Goal: Task Accomplishment & Management: Use online tool/utility

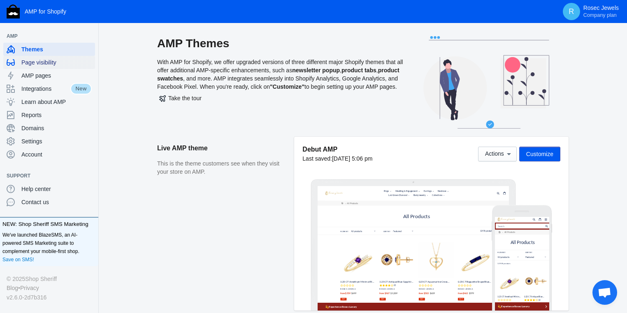
click at [57, 66] on span "Page visibility" at bounding box center [56, 62] width 70 height 8
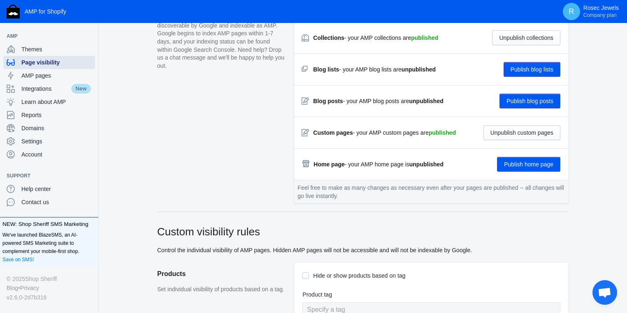
scroll to position [132, 0]
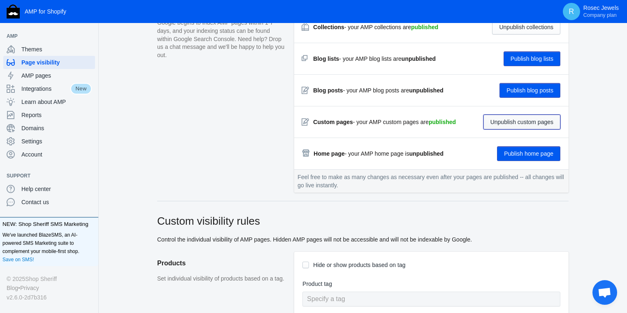
click at [508, 120] on button "Unpublish custom pages" at bounding box center [521, 122] width 77 height 15
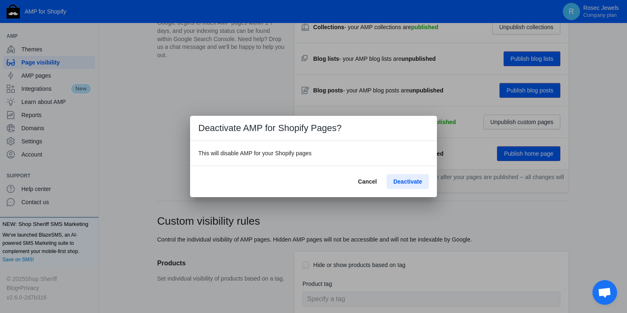
click at [396, 185] on button "Deactivate" at bounding box center [407, 181] width 42 height 15
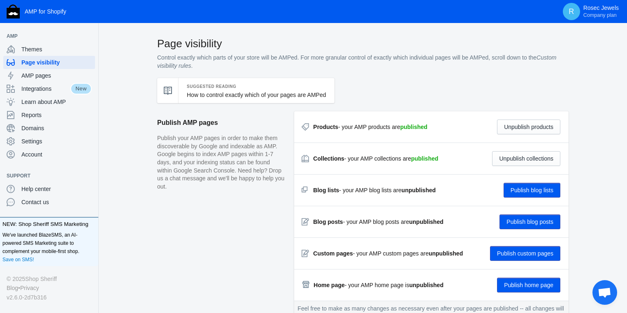
click at [372, 132] on div "Products - your AMP products are published Unpublish products" at bounding box center [431, 127] width 258 height 15
click at [324, 128] on strong "Products" at bounding box center [325, 127] width 25 height 7
click at [409, 127] on strong "published" at bounding box center [413, 127] width 27 height 7
click at [322, 127] on strong "Products" at bounding box center [325, 127] width 25 height 7
click at [322, 166] on div "Collections - your AMP collections are published Unpublish collections" at bounding box center [431, 158] width 258 height 15
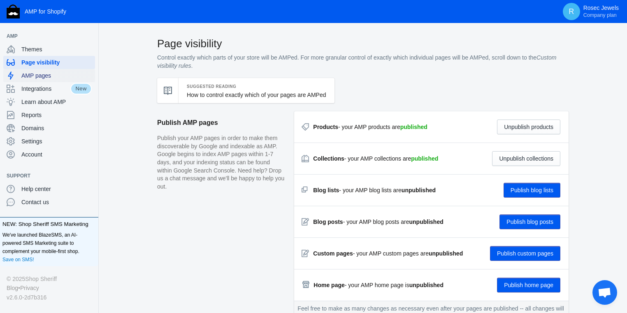
click at [59, 72] on span "AMP pages" at bounding box center [56, 76] width 70 height 8
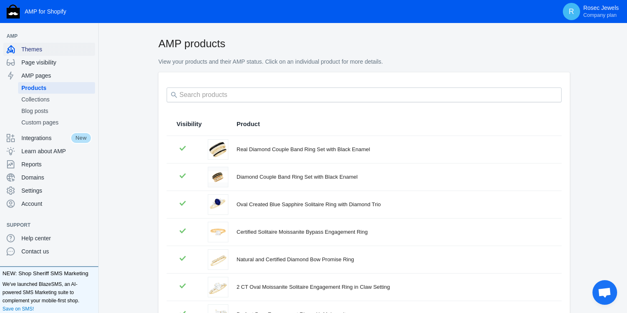
click at [42, 47] on span "Themes" at bounding box center [56, 49] width 70 height 8
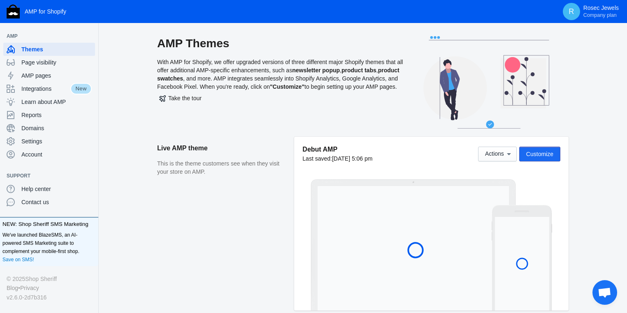
click at [541, 151] on span "Customize" at bounding box center [539, 154] width 27 height 7
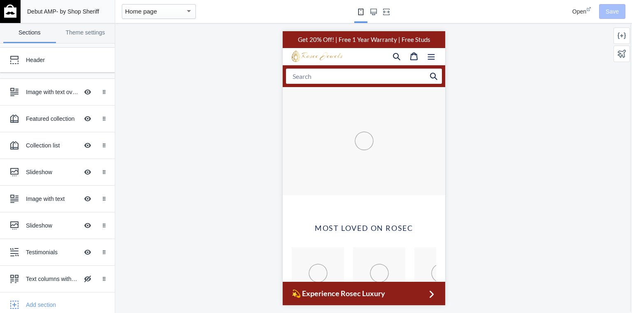
scroll to position [0, 279]
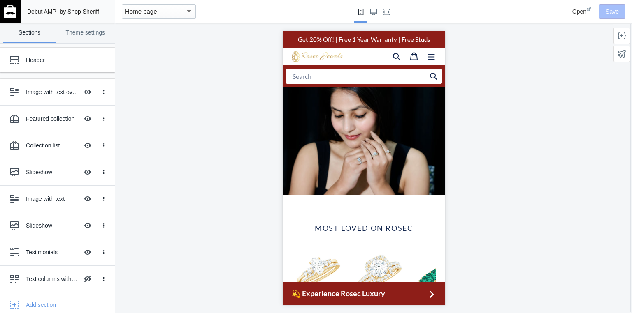
click at [329, 296] on span "💫 Experience Rosec Luxury" at bounding box center [358, 293] width 134 height 11
click at [90, 35] on link "Theme settings" at bounding box center [85, 33] width 53 height 20
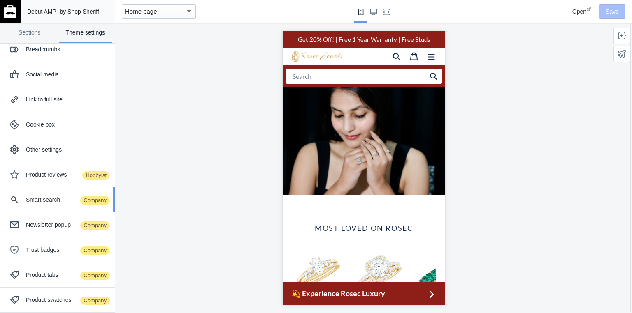
scroll to position [66, 0]
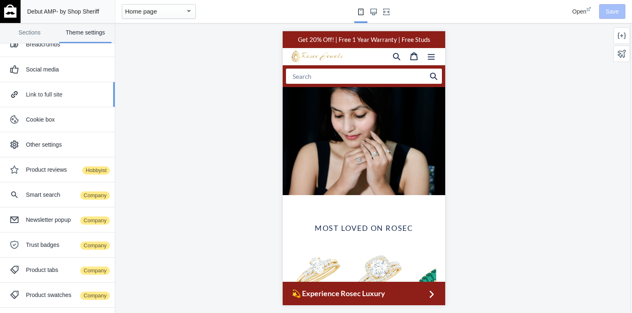
click at [46, 98] on div "Link to full site" at bounding box center [57, 94] width 102 height 16
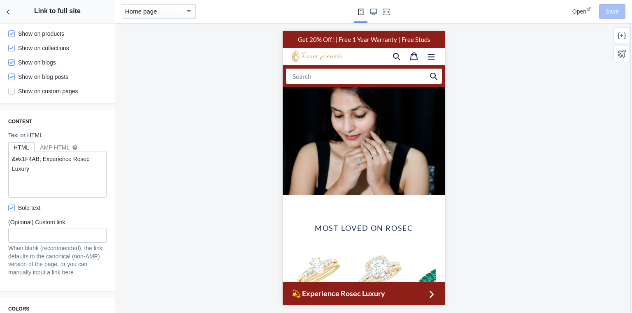
scroll to position [0, 630]
click at [151, 200] on div at bounding box center [363, 168] width 497 height 290
drag, startPoint x: 56, startPoint y: 166, endPoint x: 0, endPoint y: 153, distance: 57.4
click at [0, 153] on div "Content Text or HTML HTML AMP HTML help &#x1F4AB; Experience Rosec Luxury Bold …" at bounding box center [57, 200] width 115 height 181
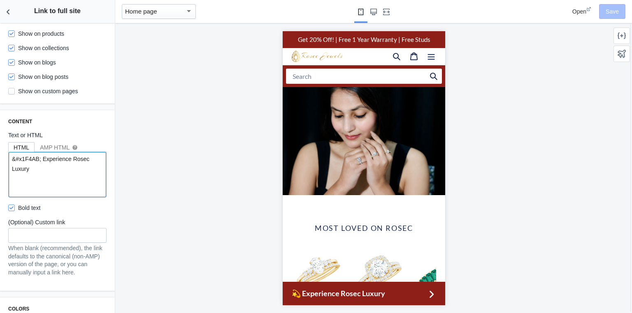
paste textarea "#x1F4AB; Experience Rosec Luxury — Get <strong>20% OFF</strong> | Add 2 Product…"
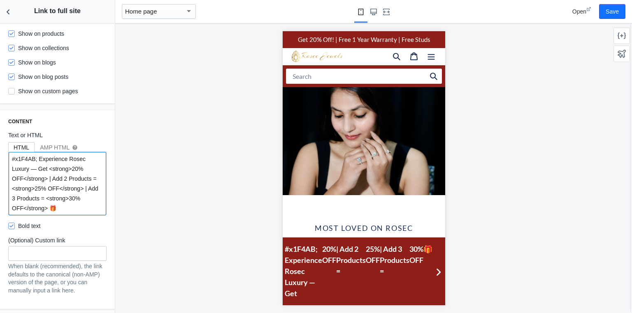
click at [76, 207] on textarea "#x1F4AB; Experience Rosec Luxury — Get <strong>20% OFF</strong> | Add 2 Product…" at bounding box center [57, 183] width 97 height 63
drag, startPoint x: 65, startPoint y: 213, endPoint x: 0, endPoint y: 154, distance: 87.9
click at [0, 154] on div "Content Text or HTML HTML AMP HTML help #x1F4AB; Experience Rosec Luxury — Get …" at bounding box center [57, 209] width 115 height 199
paste textarea "🎉 Enjoy 20% OFF Everything! Add 2 = 25% OFF | Add 3 = 30% OFF!"
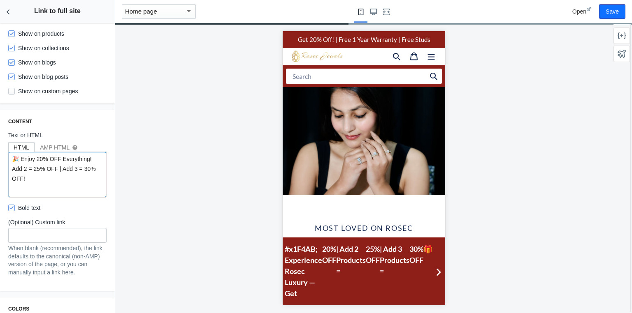
type textarea "🎉 Enjoy 20% OFF Everything! Add 2 = 25% OFF | Add 3 = 30% OFF!"
click at [54, 148] on div "AMP HTML help" at bounding box center [59, 147] width 38 height 8
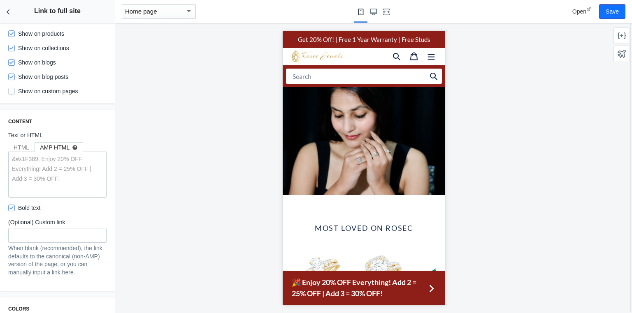
scroll to position [0, 472]
click at [26, 150] on div "HTML" at bounding box center [22, 147] width 16 height 8
click at [56, 149] on div "AMP HTML help" at bounding box center [59, 147] width 38 height 8
click at [30, 138] on label "Text or HTML" at bounding box center [57, 135] width 98 height 8
click at [26, 145] on div "HTML" at bounding box center [22, 147] width 16 height 8
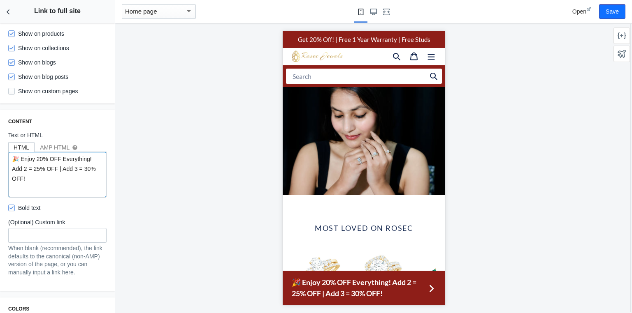
click at [43, 178] on textarea "🎉 Enjoy 20% OFF Everything! Add 2 = 25% OFF | Add 3 = 30% OFF!" at bounding box center [57, 174] width 97 height 45
click at [36, 181] on textarea "🎉 Enjoy 20% OFF Everything! Add 2 = 25% OFF | Add 3 = 30% OFF!" at bounding box center [57, 174] width 97 height 45
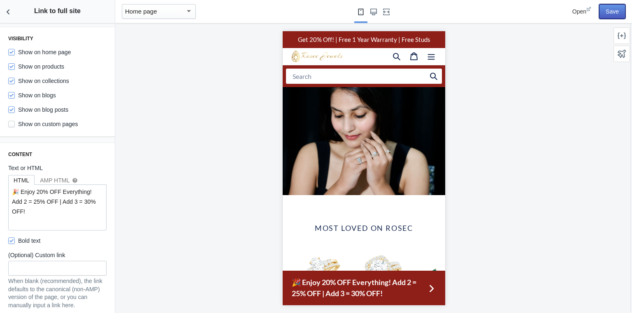
click at [612, 13] on button "Save" at bounding box center [612, 11] width 26 height 15
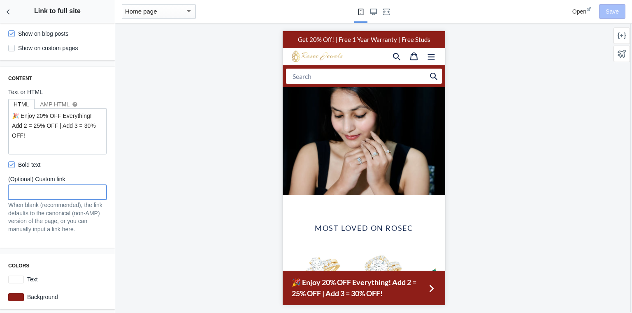
click at [57, 186] on input "text" at bounding box center [57, 192] width 98 height 15
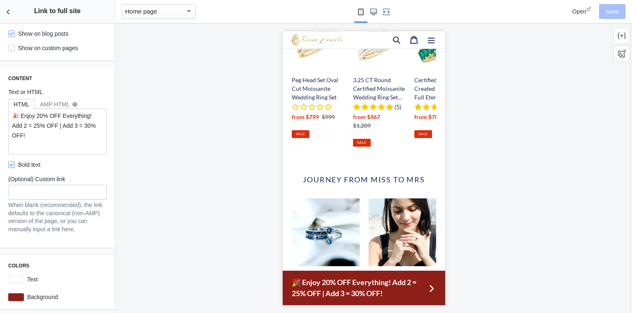
click at [5, 206] on div "Content Text or HTML HTML AMP HTML help 🎉 Enjoy 20% OFF Everything! Add 2 = 25%…" at bounding box center [57, 157] width 115 height 181
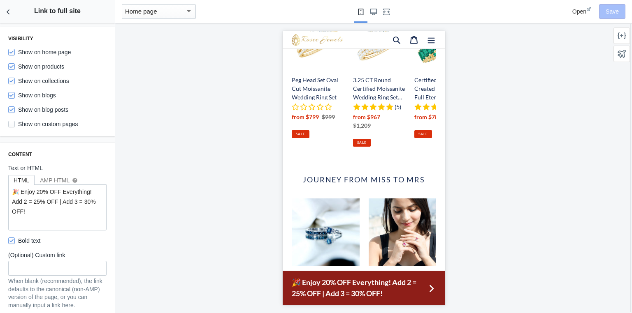
click at [17, 124] on label "Show on custom pages" at bounding box center [43, 124] width 70 height 8
click at [15, 124] on input "Show on custom pages" at bounding box center [11, 124] width 7 height 7
checkbox input "true"
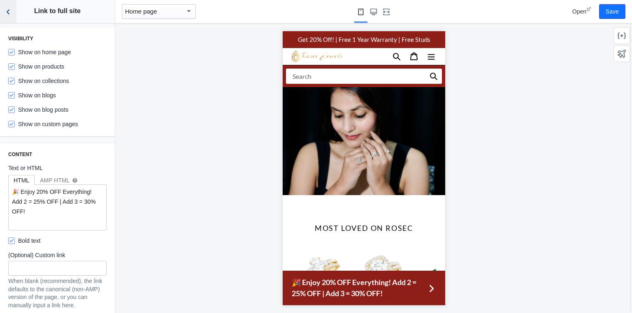
click at [10, 12] on icon "Back to sections" at bounding box center [8, 12] width 8 height 8
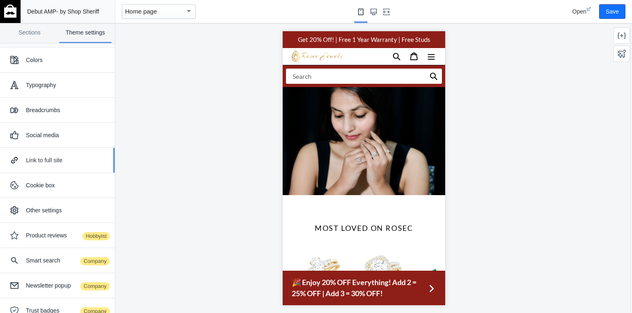
click at [62, 160] on div "Link to full site" at bounding box center [67, 160] width 83 height 8
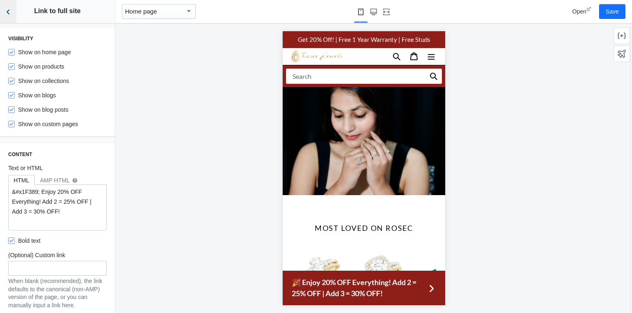
click at [7, 13] on icon "Back to sections" at bounding box center [8, 12] width 8 height 8
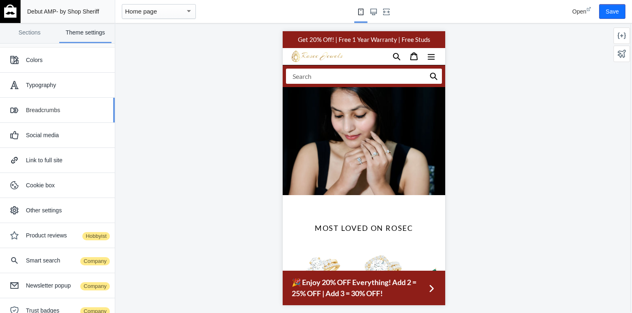
click at [53, 111] on div "Breadcrumbs" at bounding box center [67, 110] width 83 height 8
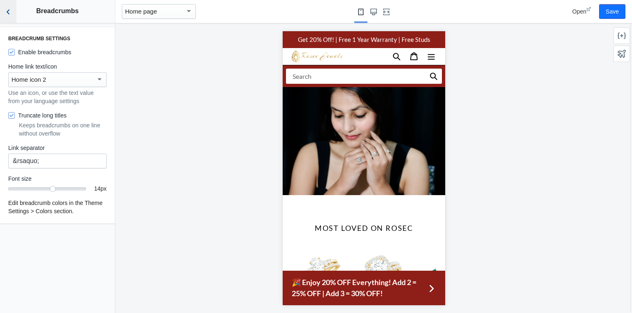
click at [9, 12] on icon "Back to sections" at bounding box center [8, 12] width 8 height 8
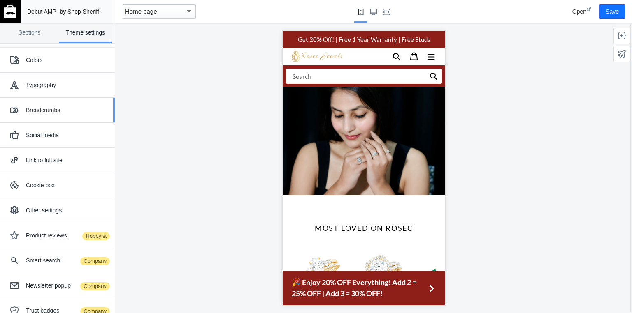
click at [50, 110] on div "Breadcrumbs" at bounding box center [67, 110] width 83 height 8
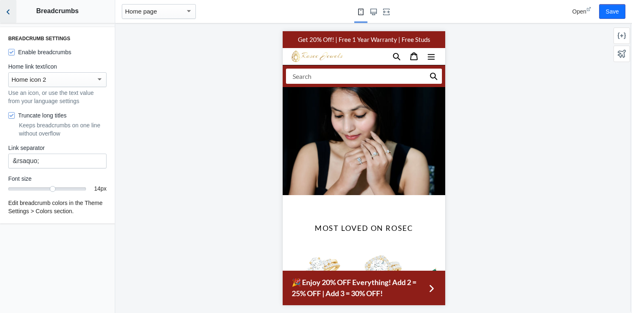
click at [12, 13] on icon "Back to sections" at bounding box center [8, 12] width 8 height 8
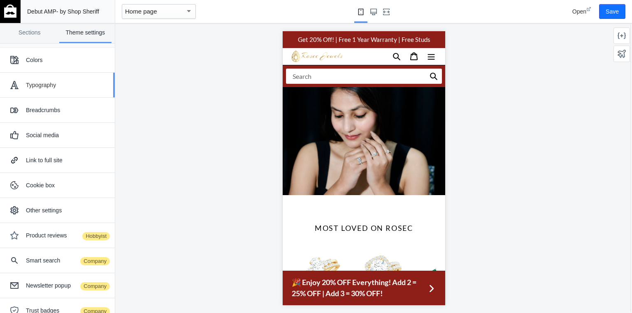
click at [46, 87] on div "Typography" at bounding box center [67, 85] width 83 height 8
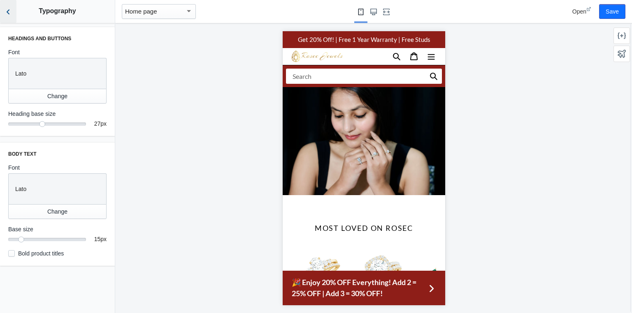
click at [13, 12] on button "Back to sections" at bounding box center [8, 11] width 16 height 23
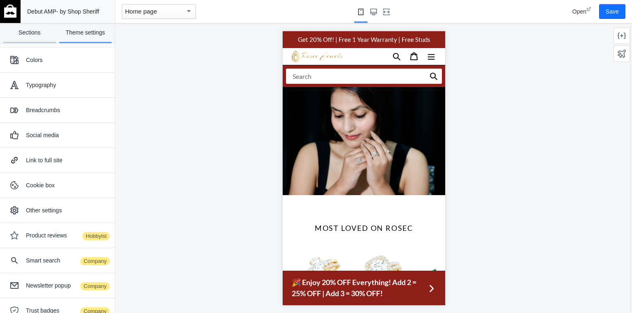
click at [25, 36] on link "Sections" at bounding box center [29, 33] width 53 height 20
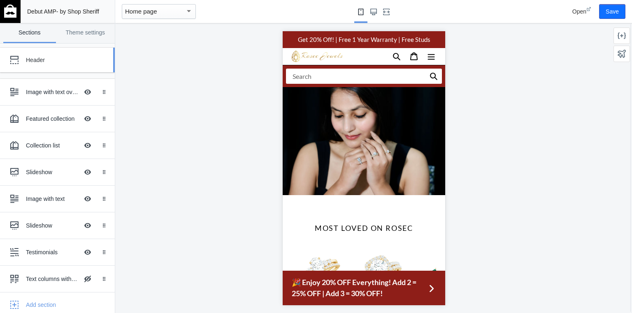
click at [43, 62] on div "Header" at bounding box center [61, 60] width 71 height 8
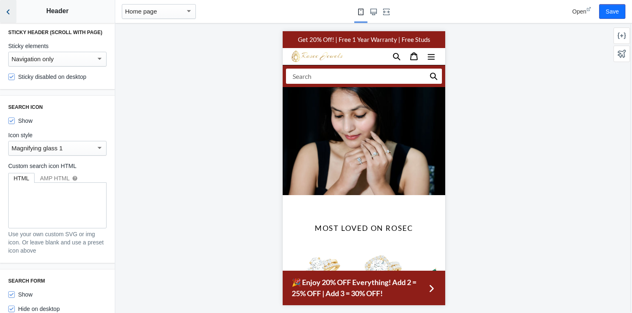
click at [9, 12] on icon "Back to sections" at bounding box center [8, 12] width 8 height 8
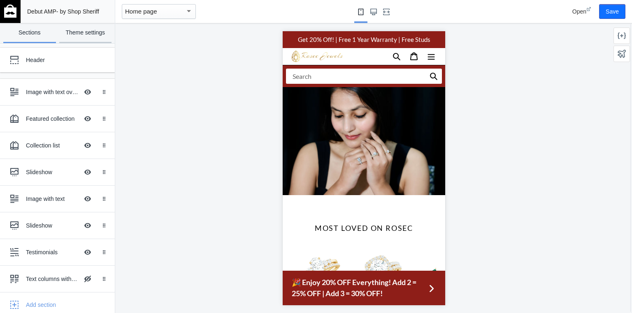
click at [89, 42] on link "Theme settings" at bounding box center [85, 33] width 53 height 20
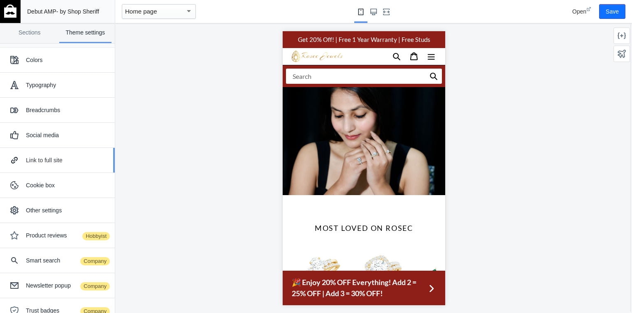
click at [48, 163] on div "Link to full site" at bounding box center [67, 160] width 83 height 8
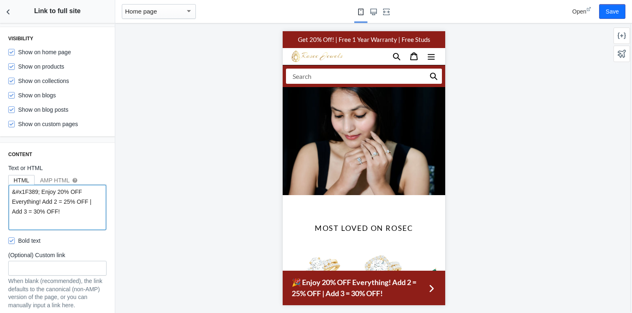
drag, startPoint x: 65, startPoint y: 211, endPoint x: 0, endPoint y: 177, distance: 73.4
click at [0, 177] on div "Content Text or HTML HTML AMP HTML help &#x1F389; Enjoy 20% OFF Everything! Add…" at bounding box center [57, 233] width 115 height 181
paste textarea "💫 Explore Rosec Luxury — Enjoy 20% OFF + Up to 30% on More Pieces"
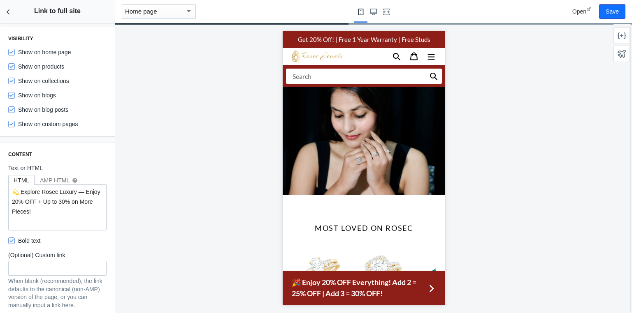
click at [104, 222] on div "Content Text or HTML HTML AMP HTML help 💫 Explore Rosec Luxury — Enjoy 20% OFF …" at bounding box center [57, 233] width 115 height 181
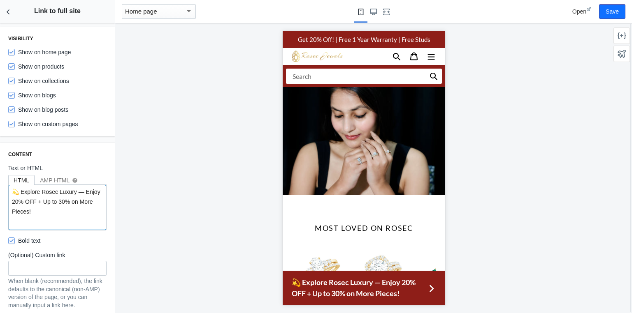
drag, startPoint x: 54, startPoint y: 212, endPoint x: 0, endPoint y: 181, distance: 62.3
click at [0, 181] on div "Content Text or HTML HTML AMP HTML help 💫 Explore Rosec Luxury — Enjoy 20% OFF …" at bounding box center [57, 233] width 115 height 181
click at [20, 197] on textarea "💫 Explore Rosec Luxury — Enjoy 20% OFF + Up to 30% on More Pieces!" at bounding box center [57, 207] width 97 height 45
drag, startPoint x: 12, startPoint y: 191, endPoint x: 53, endPoint y: 213, distance: 46.3
click at [53, 213] on textarea "💫 Explore Rosec Luxury — Enjoy 20% OFF + Up to 30% on More Pieces!" at bounding box center [57, 207] width 97 height 45
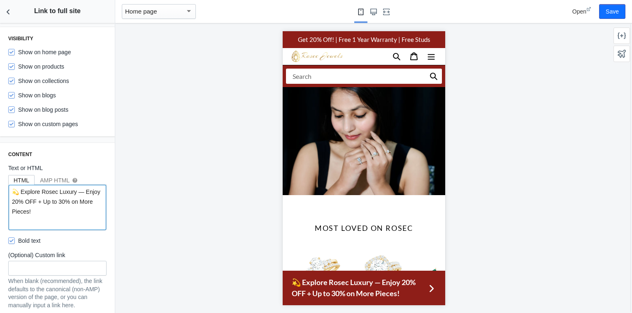
paste textarea "⚡ Go Full Site & Save More — 20% OFF Now + Bonus Discount"
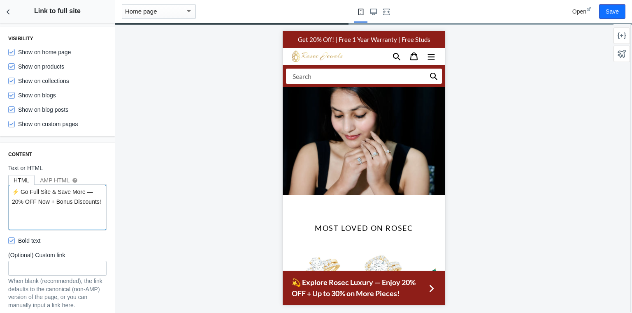
drag, startPoint x: 55, startPoint y: 202, endPoint x: 76, endPoint y: 207, distance: 21.0
click at [76, 207] on textarea "⚡ Go Full Site & Save More — 20% OFF Now + Bonus Discounts!" at bounding box center [57, 207] width 97 height 45
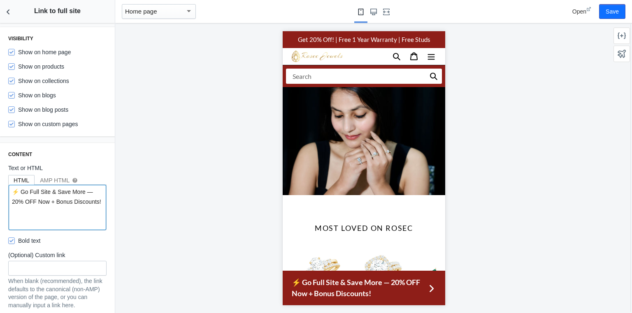
drag, startPoint x: 12, startPoint y: 201, endPoint x: 43, endPoint y: 210, distance: 32.0
click at [43, 210] on textarea "⚡ Go Full Site & Save More — 20% OFF Now + Bonus Discounts!" at bounding box center [57, 207] width 97 height 45
paste textarea "Save 20% Today, 25% on 2 Pieces, 30% on 3"
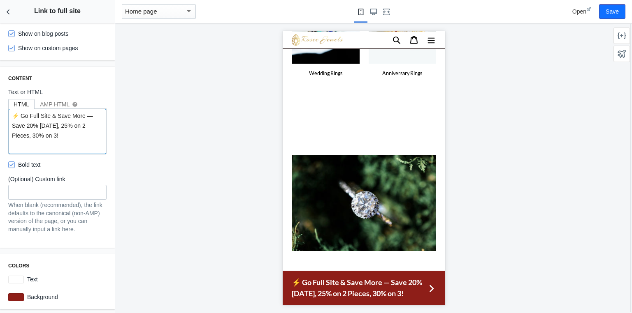
scroll to position [428, 0]
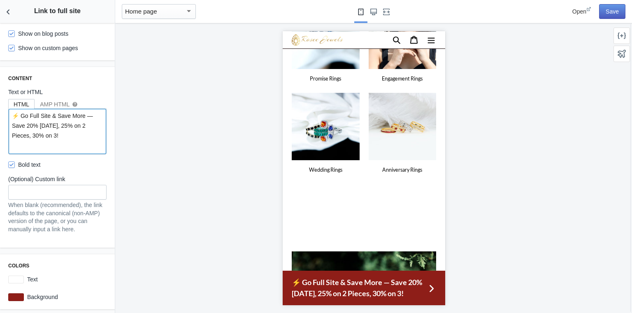
type textarea "⚡ Go Full Site & Save More — Save 20% Today, 25% on 2 Pieces, 30% on 3!"
click at [607, 14] on button "Save" at bounding box center [612, 11] width 26 height 15
click at [2, 11] on button "Back to sections" at bounding box center [8, 11] width 16 height 23
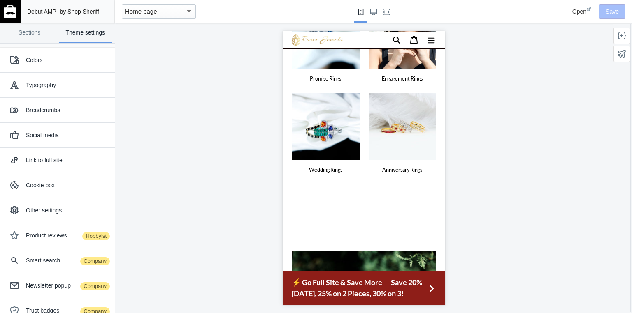
scroll to position [30, 0]
click at [33, 26] on link "Sections" at bounding box center [29, 33] width 53 height 20
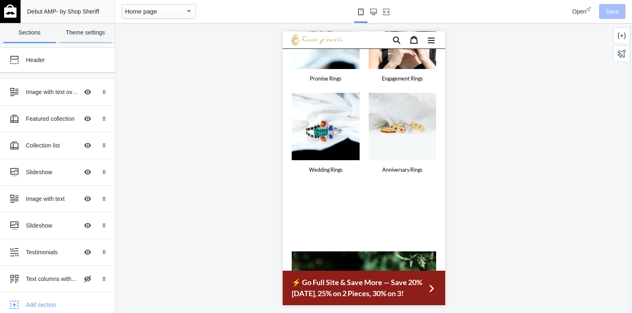
click at [67, 33] on link "Theme settings" at bounding box center [85, 33] width 53 height 20
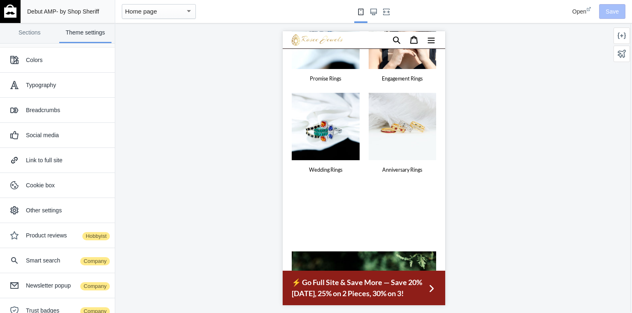
click at [289, 66] on div "Journey from Miss to Mrs Promise Rings Engagement Rings Wedding Rings Anniversa…" at bounding box center [363, 76] width 162 height 197
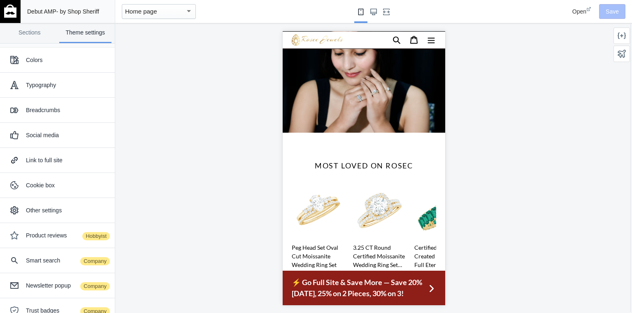
scroll to position [0, 0]
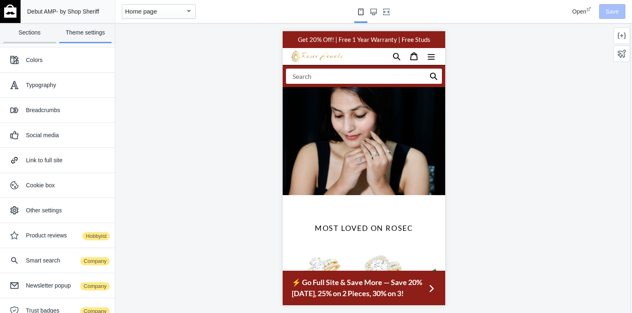
click at [37, 29] on link "Sections" at bounding box center [29, 33] width 53 height 20
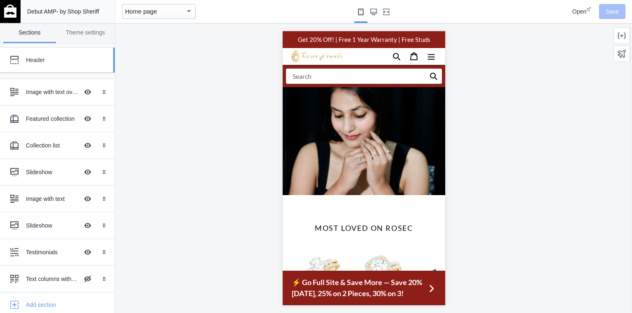
click at [38, 62] on div "Header" at bounding box center [61, 60] width 71 height 8
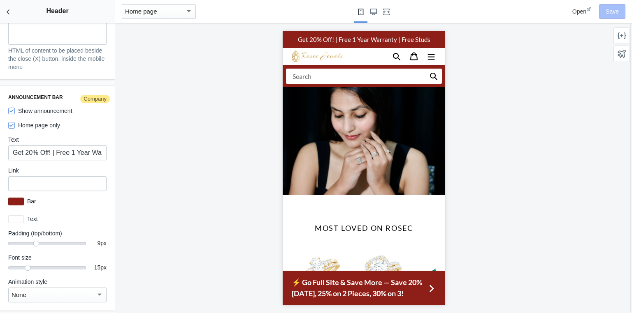
scroll to position [1343, 0]
drag, startPoint x: 70, startPoint y: 148, endPoint x: 55, endPoint y: 148, distance: 14.8
click at [55, 148] on input "Get 20% Off! | Free 1 Year Warranty | Free Studs" at bounding box center [57, 153] width 98 height 15
type input "Get 20% Off! | 1 Year Warranty | Free Studs"
click at [106, 129] on div "Announcement bar Company Show announcement Home page only Text Get 20% Off! | 1…" at bounding box center [57, 198] width 115 height 225
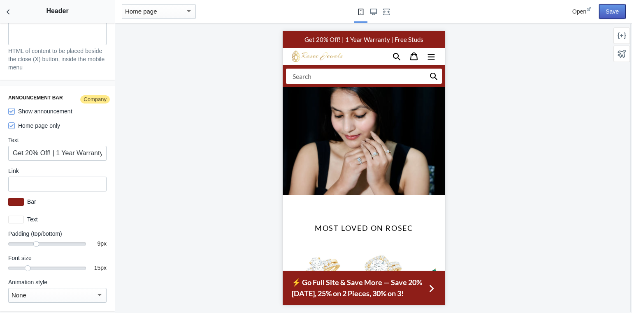
click at [607, 9] on button "Save" at bounding box center [612, 11] width 26 height 15
click at [577, 13] on span "Open" at bounding box center [579, 11] width 14 height 7
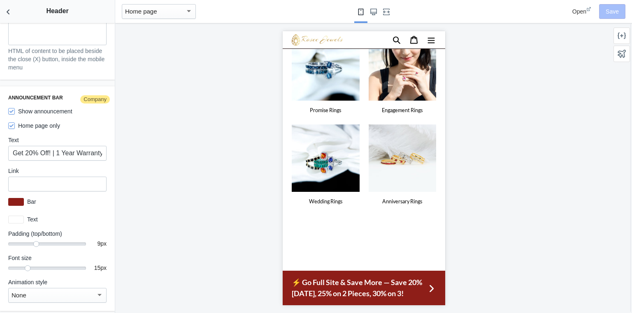
scroll to position [395, 0]
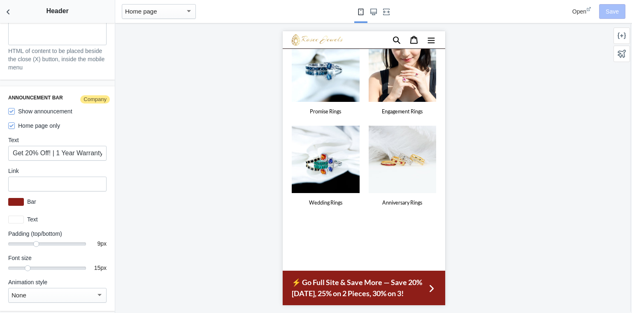
click at [338, 222] on div at bounding box center [363, 246] width 162 height 48
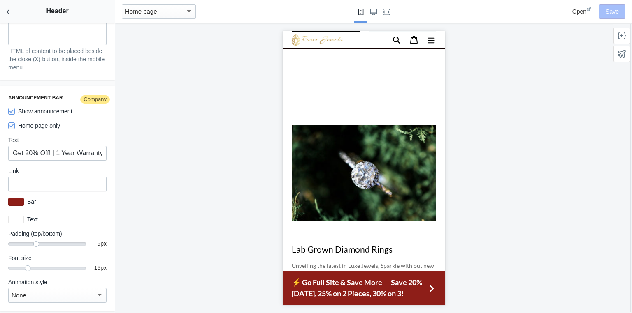
scroll to position [526, 0]
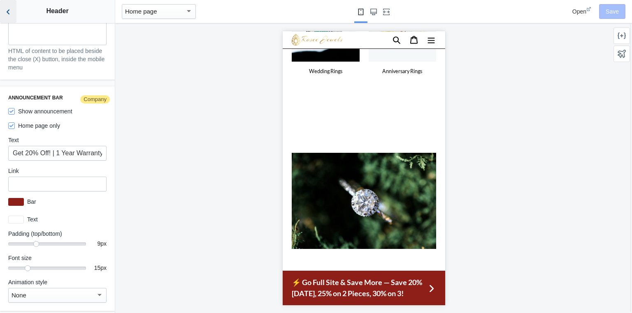
click at [3, 12] on button "Back to sections" at bounding box center [8, 11] width 16 height 23
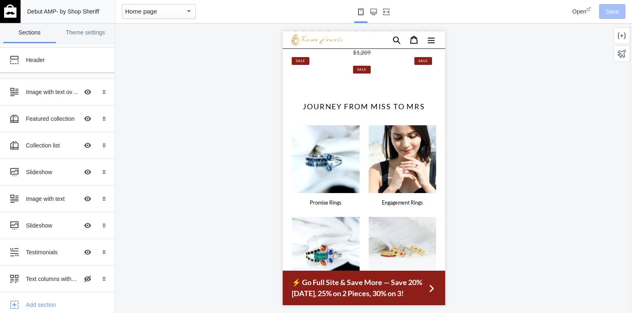
scroll to position [263, 0]
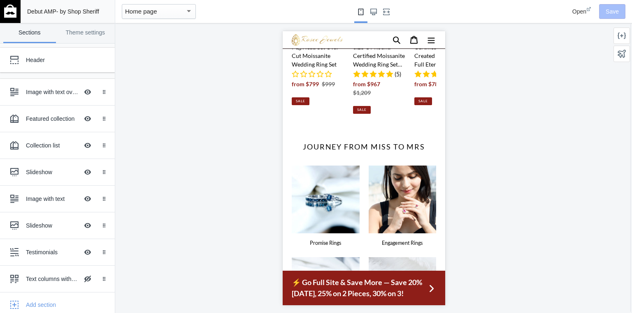
click at [185, 64] on div at bounding box center [363, 168] width 497 height 290
click at [107, 28] on link "Theme settings" at bounding box center [85, 33] width 53 height 20
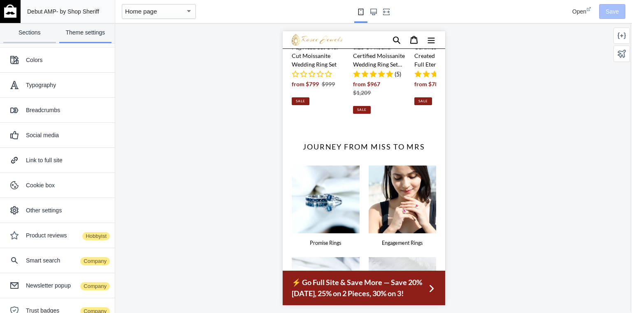
click at [46, 38] on link "Sections" at bounding box center [29, 33] width 53 height 20
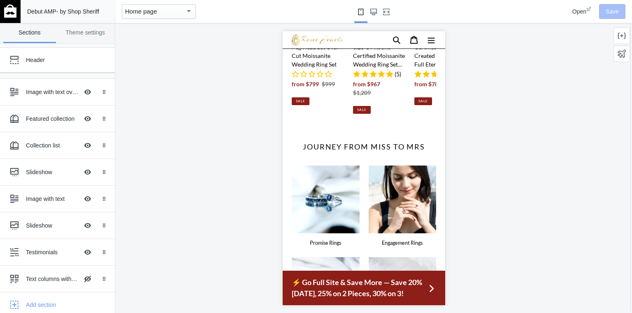
click at [579, 12] on span "Open" at bounding box center [579, 11] width 14 height 7
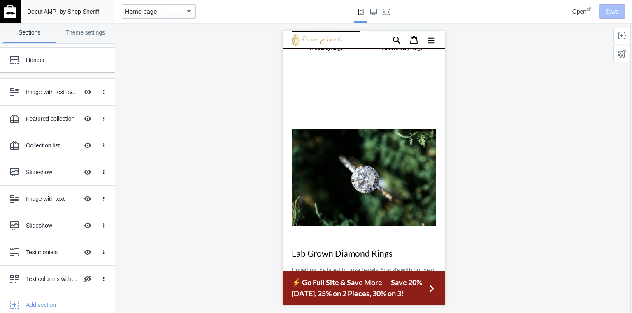
scroll to position [460, 0]
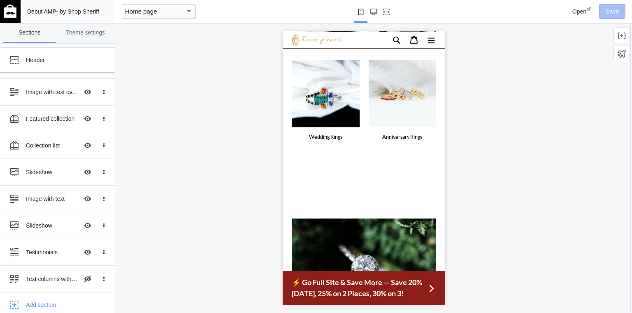
click at [335, 171] on div "slideshow" at bounding box center [363, 184] width 162 height 26
click at [29, 172] on div "Slideshow" at bounding box center [52, 172] width 53 height 8
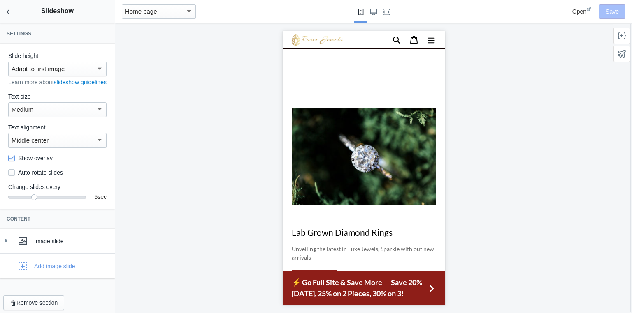
scroll to position [578, 0]
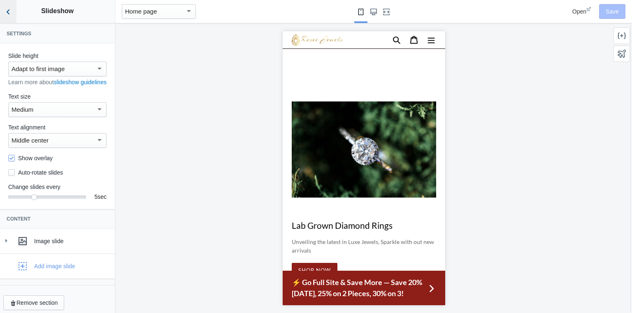
click at [11, 14] on icon "Back to sections" at bounding box center [8, 12] width 8 height 8
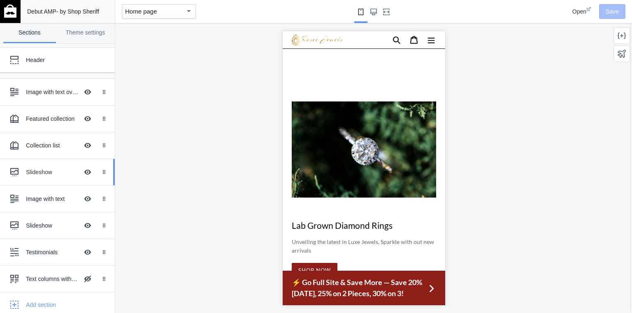
click at [39, 172] on div "Slideshow" at bounding box center [52, 172] width 53 height 8
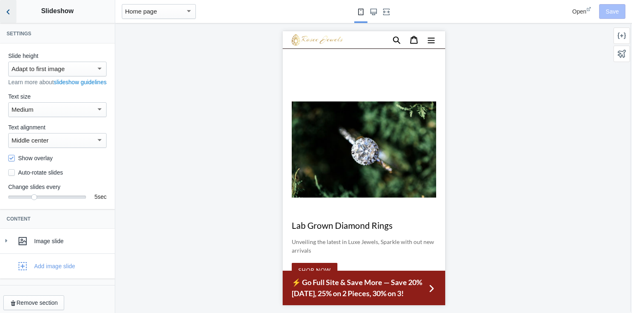
click at [10, 13] on icon "Back to sections" at bounding box center [8, 12] width 8 height 8
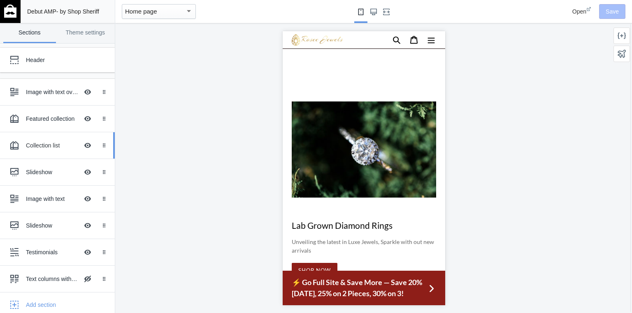
click at [36, 142] on div "Collection list" at bounding box center [52, 145] width 53 height 8
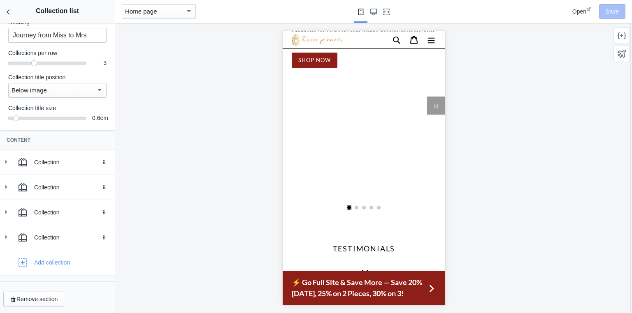
scroll to position [686, 0]
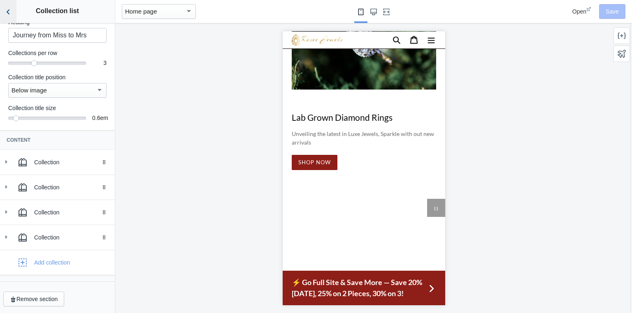
click at [7, 15] on icon "Back to sections" at bounding box center [8, 12] width 8 height 8
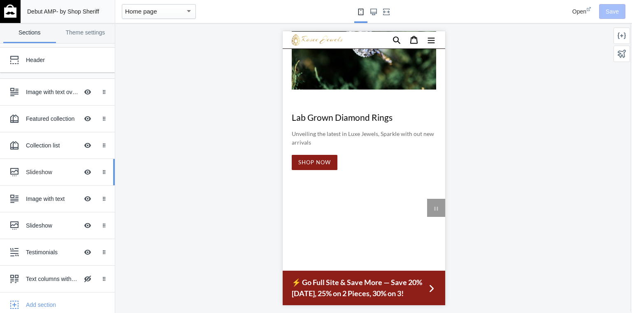
click at [49, 171] on div "Slideshow" at bounding box center [52, 172] width 53 height 8
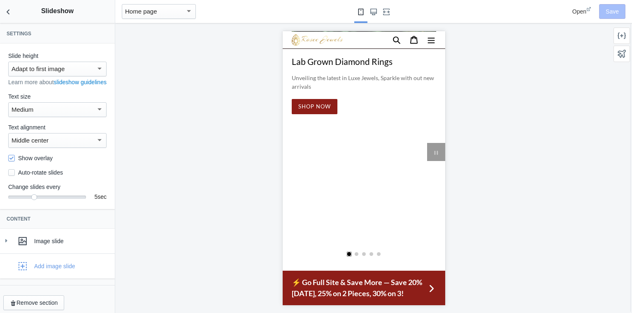
scroll to position [742, 0]
click at [3, 13] on button "Back to sections" at bounding box center [8, 11] width 16 height 23
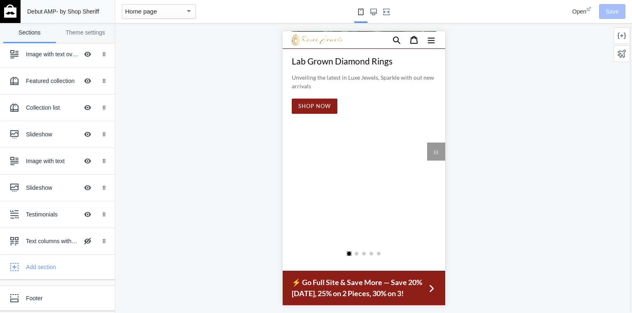
scroll to position [939, 0]
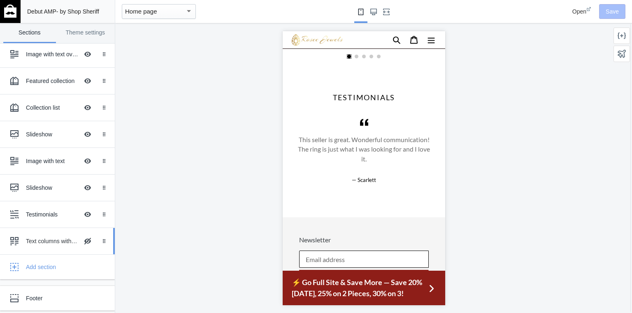
click at [61, 240] on div "Text columns with images" at bounding box center [52, 241] width 53 height 8
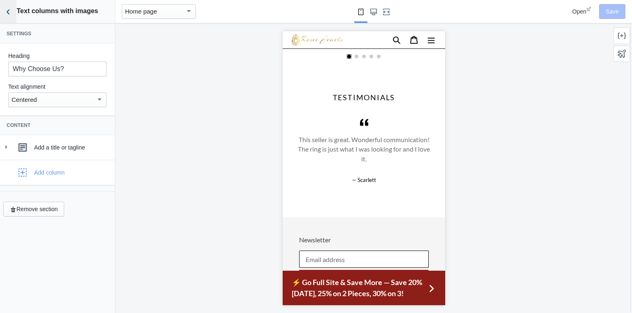
click at [8, 11] on use "Back to sections" at bounding box center [8, 11] width 3 height 5
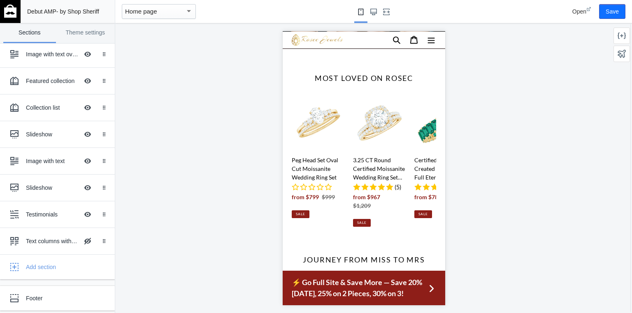
scroll to position [0, 0]
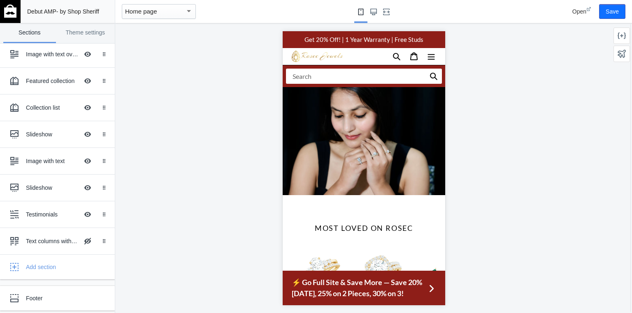
click at [255, 169] on div at bounding box center [363, 168] width 497 height 290
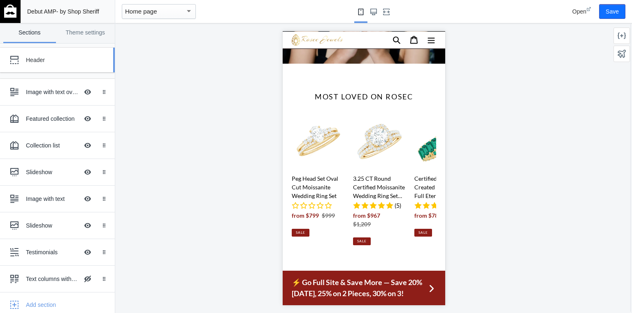
click at [39, 61] on div "Header" at bounding box center [61, 60] width 71 height 8
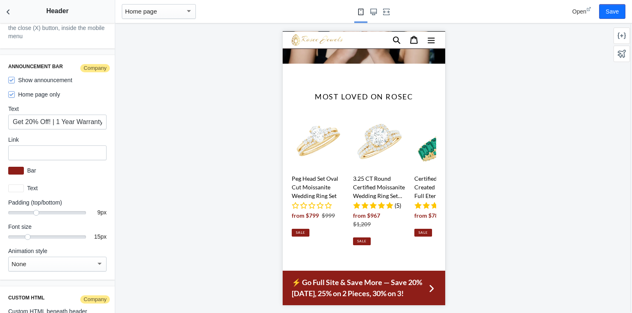
scroll to position [1442, 0]
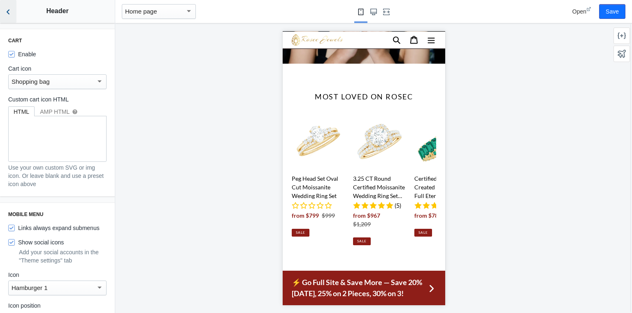
click at [8, 11] on use "Back to sections" at bounding box center [8, 11] width 3 height 5
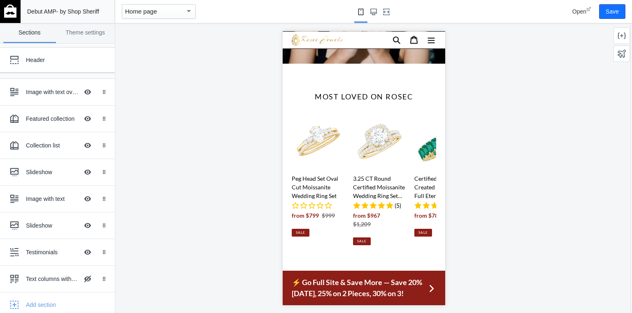
scroll to position [789, 0]
click at [91, 37] on link "Theme settings" at bounding box center [85, 33] width 53 height 20
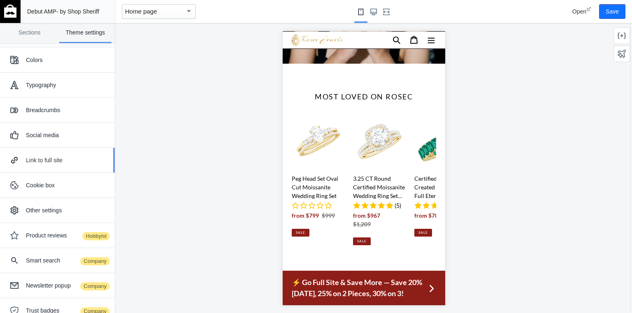
click at [64, 158] on div "Link to full site" at bounding box center [67, 160] width 83 height 8
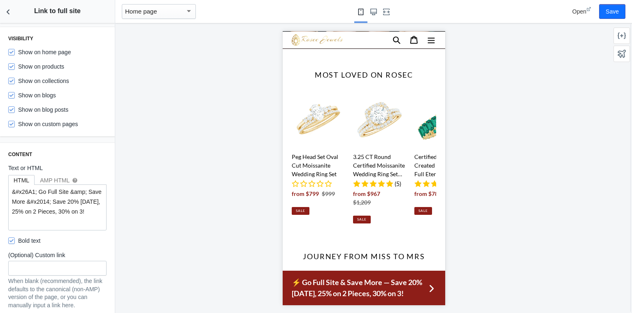
scroll to position [164, 0]
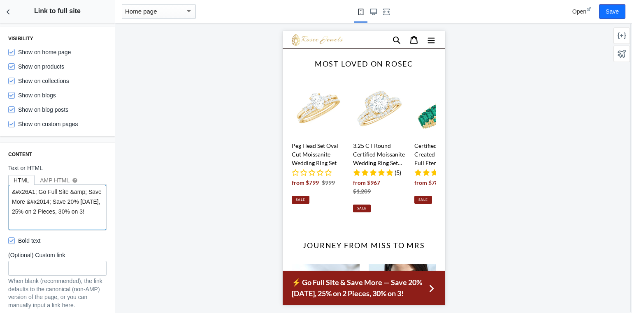
drag, startPoint x: 67, startPoint y: 202, endPoint x: 96, endPoint y: 217, distance: 32.7
click at [96, 217] on textarea "&#x26A1; Go Full Site &amp; Save More &#x2014; Save 20% Today, 25% on 2 Pieces,…" at bounding box center [57, 207] width 97 height 45
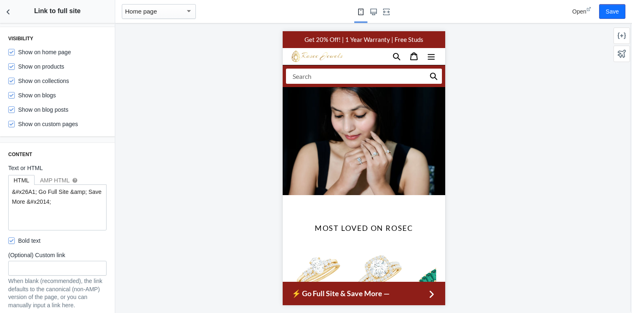
scroll to position [0, 630]
click at [83, 202] on textarea "&#x26A1; Go Full Site &amp; Save More &#x2014;" at bounding box center [57, 207] width 97 height 45
paste textarea "⚡ Flash Offer! 20% OFF — Add 2 = 25% OFF, 3 = 30% OFF. Shop Before It’s Gone!"
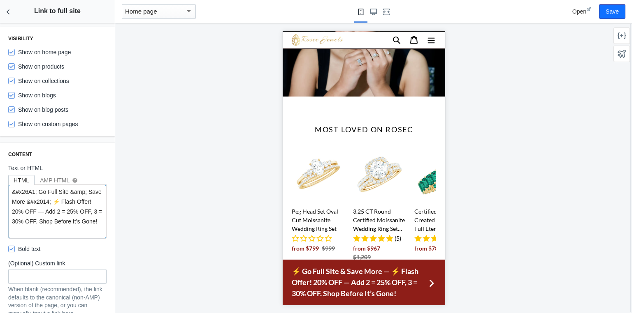
click at [72, 201] on textarea "&#x26A1; Go Full Site &amp; Save More &#x2014; ⚡ Flash Offer! 20% OFF — Add 2 =…" at bounding box center [57, 211] width 97 height 53
drag, startPoint x: 77, startPoint y: 201, endPoint x: 69, endPoint y: 202, distance: 7.9
click at [69, 202] on textarea "&#x26A1; Go Full Site &amp; Save More &#x2014; ⚡ Flash Offer! 20% OFF — Add 2 =…" at bounding box center [57, 211] width 97 height 53
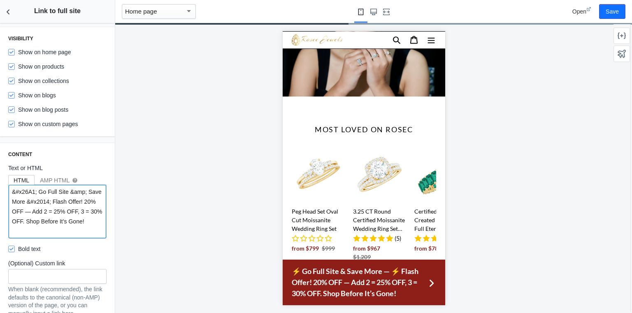
click at [67, 234] on textarea "&#x26A1; Go Full Site &amp; Save More &#x2014; Flash Offer! 20% OFF — Add 2 = 2…" at bounding box center [57, 211] width 97 height 53
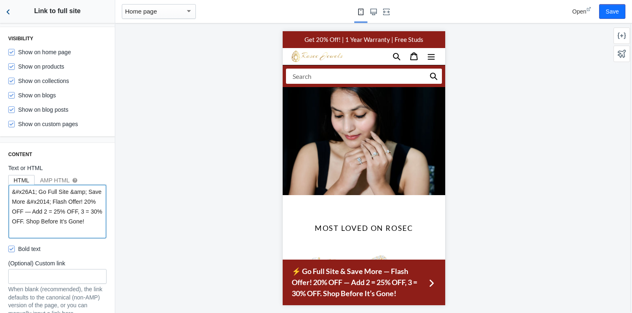
type textarea "&#x26A1; Go Full Site &amp; Save More &#x2014; Flash Offer! 20% OFF — Add 2 = 2…"
click at [12, 9] on icon "Back to sections" at bounding box center [8, 12] width 8 height 8
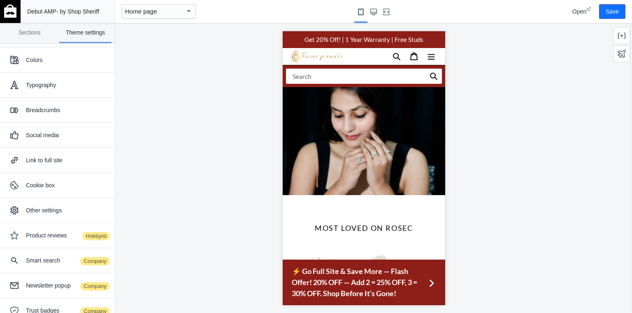
click at [319, 273] on span "⚡ Go Full Site & Save More — Flash Offer! 20% OFF — Add 2 = 25% OFF, 3 = 30% OF…" at bounding box center [358, 282] width 134 height 33
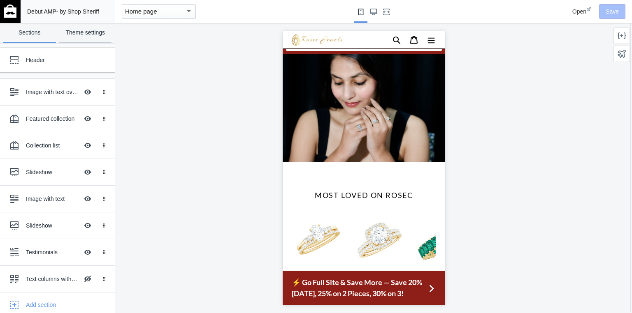
click at [83, 24] on link "Theme settings" at bounding box center [85, 33] width 53 height 20
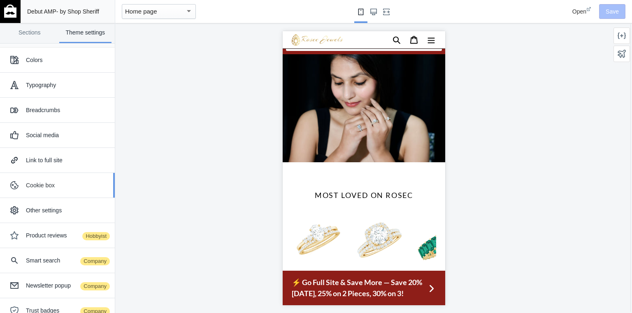
scroll to position [0, 630]
click at [41, 162] on div "Link to full site" at bounding box center [67, 160] width 83 height 8
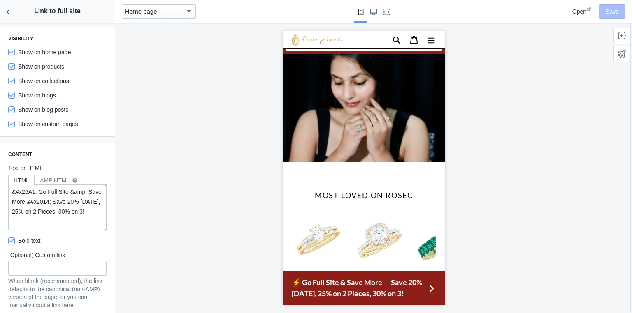
click at [86, 222] on textarea "&#x26A1; Go Full Site &amp; Save More &#x2014; Save 20% Today, 25% on 2 Pieces,…" at bounding box center [57, 207] width 97 height 45
paste textarea "🎉 Limited Time — Save Up to 30% Sitewide"
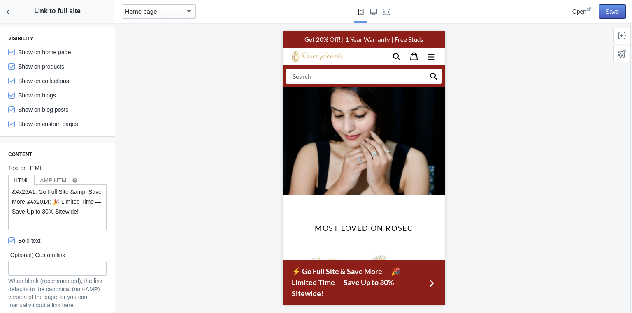
click at [614, 9] on button "Save" at bounding box center [612, 11] width 26 height 15
click at [35, 212] on textarea "&#x26A1; Go Full Site &amp; Save More &#x2014; 🎉 Limited Time — Save Up to 30% …" at bounding box center [57, 207] width 97 height 45
click at [33, 212] on textarea "&#x26A1; Go Full Site &amp; Save More &#x2014; 🎉 Limited Time — Save Up to 30% …" at bounding box center [57, 207] width 97 height 45
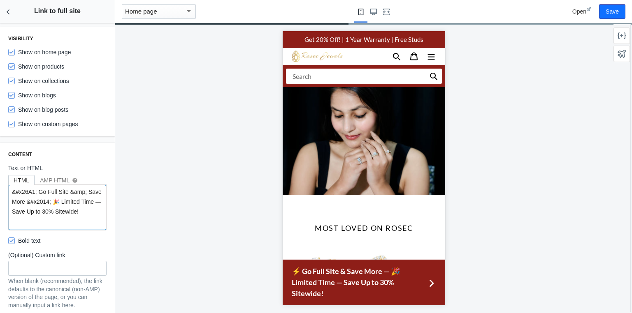
click at [25, 213] on textarea "&#x26A1; Go Full Site &amp; Save More &#x2014; 🎉 Limited Time —Save Up to 30% S…" at bounding box center [57, 207] width 97 height 45
click at [78, 202] on textarea "&#x26A1; Go Full Site &amp; Save More &#x2014; 🎉 Limited Time —Save Up to 30% S…" at bounding box center [57, 207] width 97 height 45
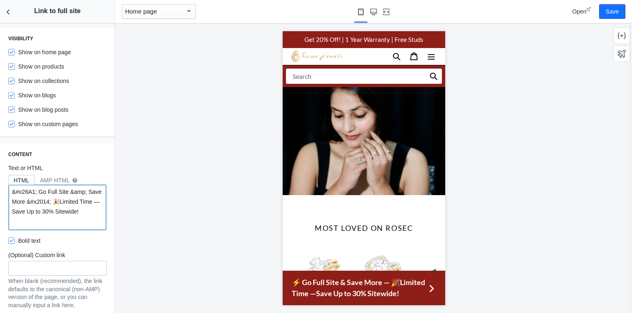
scroll to position [0, 279]
click at [69, 222] on textarea "&#x26A1; Go Full Site &amp; Save More &#x2014; 🎉Limited Time —Save Up to 30% Si…" at bounding box center [57, 207] width 97 height 45
click at [69, 222] on textarea "&#x26A1; Go Full Site &amp; Save More &#x2014; Save 20% Today, 25% on 2 Pieces,…" at bounding box center [57, 207] width 97 height 45
click at [66, 201] on textarea "&#x26A1; Go Full Site &amp; Save More &#x2014; Save 20% Today, 25% on 2 Pieces,…" at bounding box center [57, 207] width 97 height 45
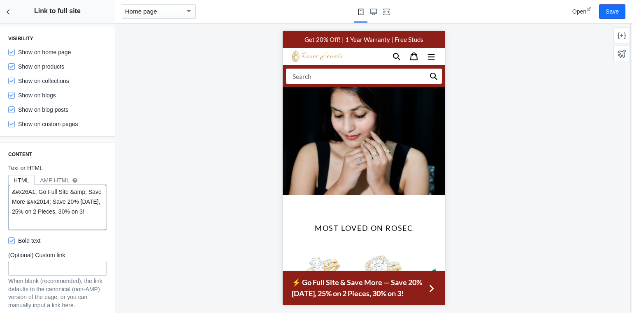
click at [67, 202] on textarea "&#x26A1; Go Full Site &amp; Save More &#x2014; Save 20% Today, 25% on 2 Pieces,…" at bounding box center [57, 207] width 97 height 45
drag, startPoint x: 66, startPoint y: 201, endPoint x: 86, endPoint y: 224, distance: 31.2
click at [86, 224] on textarea "&#x26A1; Go Full Site &amp; Save More &#x2014; Save 20% Today, 25% on 2 Pieces,…" at bounding box center [57, 207] width 97 height 45
click at [41, 201] on textarea "&#x26A1; Go Full Site &amp; Save More &#x2014; Save 20% Today, 25% on 2 Pieces,…" at bounding box center [57, 207] width 97 height 45
click at [84, 228] on textarea "&#x26A1; Go Full Site &amp; Save More &#x2014; Save 20% Today, 25% on 2 Pieces,…" at bounding box center [57, 207] width 97 height 45
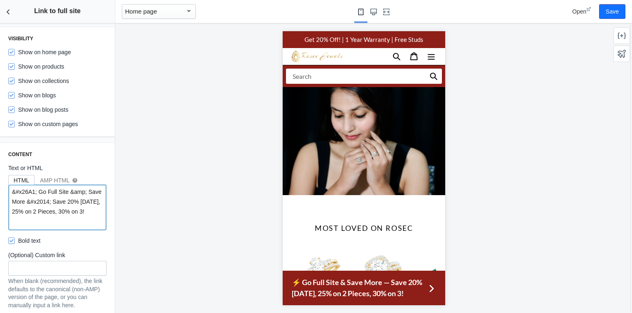
drag, startPoint x: 67, startPoint y: 203, endPoint x: 92, endPoint y: 222, distance: 31.7
click at [92, 222] on textarea "&#x26A1; Go Full Site &amp; Save More &#x2014; Save 20% Today, 25% on 2 Pieces,…" at bounding box center [57, 207] width 97 height 45
paste textarea "20% OFF Today — Add More, Get 25% & 30%"
click at [62, 215] on textarea "&#x26A1; Go Full Site &amp; Save More &#x2014; 20% OFF Today — Add More, Get 25…" at bounding box center [57, 207] width 97 height 45
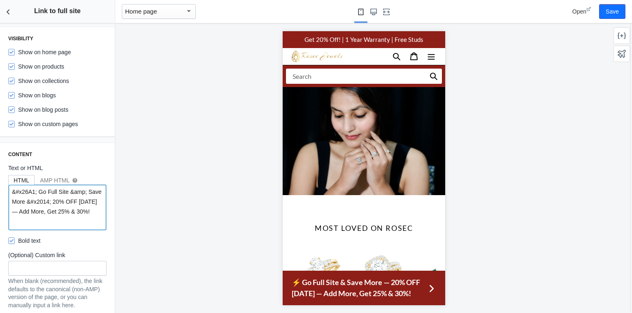
click at [64, 212] on textarea "&#x26A1; Go Full Site &amp; Save More &#x2014; 20% OFF Today — Add More, Get 25…" at bounding box center [57, 207] width 97 height 45
click at [34, 214] on textarea "&#x26A1; Go Full Site &amp; Save More &#x2014; 20% OFF Today — Add More, Get 25…" at bounding box center [57, 207] width 97 height 45
click at [67, 202] on textarea "&#x26A1; Go Full Site &amp; Save More &#x2014; Save 20% Today, 25% on 2 Pieces,…" at bounding box center [57, 207] width 97 height 45
drag, startPoint x: 67, startPoint y: 202, endPoint x: 81, endPoint y: 221, distance: 23.5
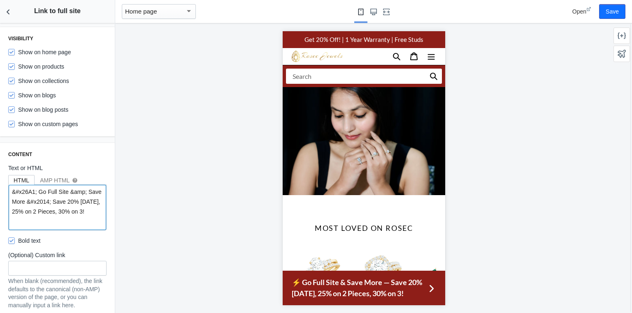
click at [81, 221] on textarea "&#x26A1; Go Full Site &amp; Save More &#x2014; Save 20% Today, 25% on 2 Pieces,…" at bounding box center [57, 207] width 97 height 45
paste textarea "Limited Time — Save Up to 30% Sitewide"
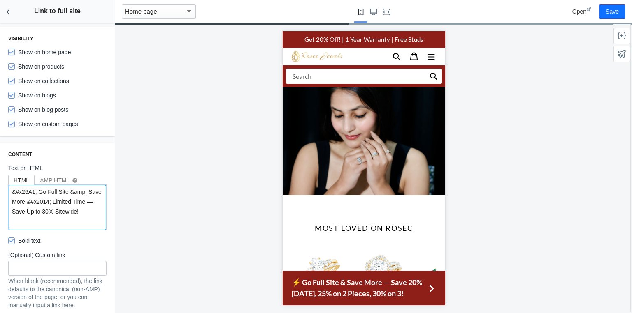
drag, startPoint x: 12, startPoint y: 220, endPoint x: 51, endPoint y: 220, distance: 39.1
click at [51, 220] on textarea "&#x26A1; Go Full Site &amp; Save More &#x2014; Limited Time — Save Up to 30% Si…" at bounding box center [57, 207] width 97 height 45
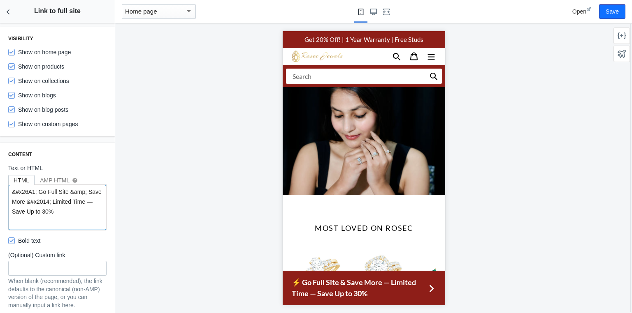
scroll to position [0, 0]
type textarea "&#x26A1; Go Full Site &amp; Save More &#x2014; Limited Time — Save Up to 30%"
click at [614, 6] on button "Save" at bounding box center [612, 11] width 26 height 15
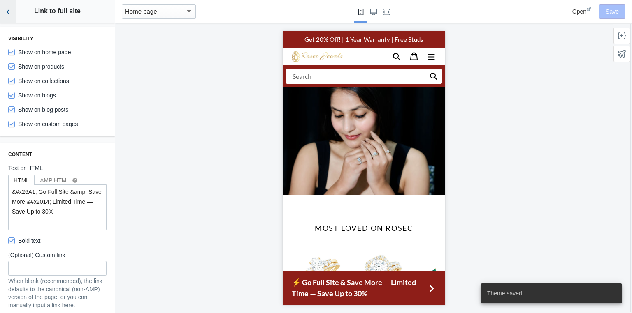
click at [5, 12] on icon "Back to sections" at bounding box center [8, 12] width 8 height 8
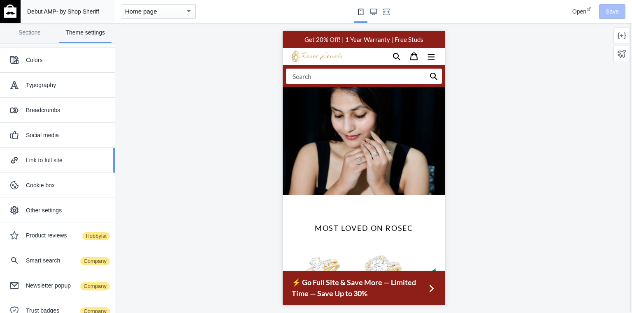
click at [45, 166] on div "Link to full site" at bounding box center [57, 160] width 102 height 16
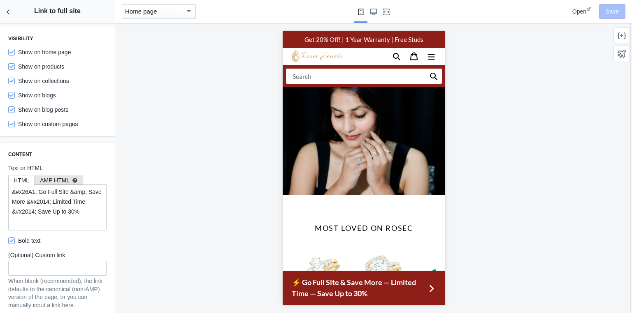
click at [51, 177] on div "AMP HTML help" at bounding box center [59, 180] width 38 height 8
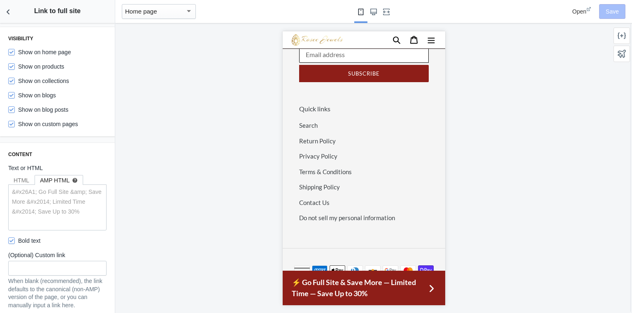
scroll to position [1192, 0]
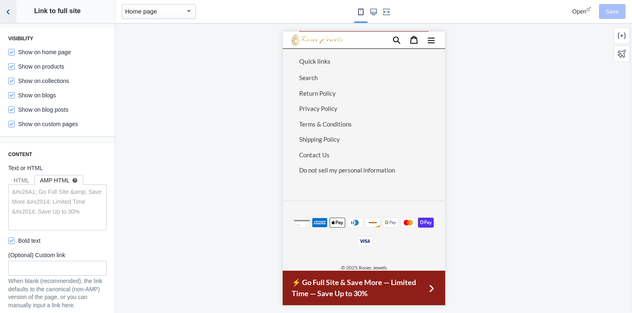
click at [5, 8] on icon "Back to sections" at bounding box center [8, 12] width 8 height 8
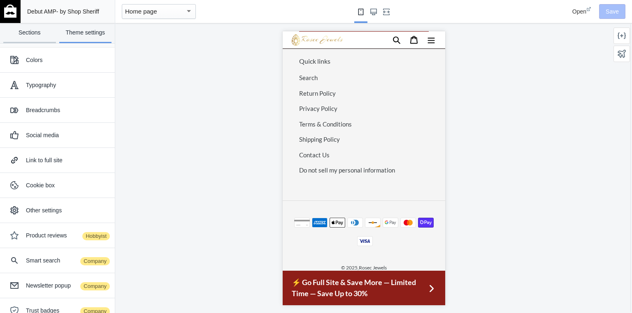
click at [33, 35] on link "Sections" at bounding box center [29, 33] width 53 height 20
